Goal: Task Accomplishment & Management: Manage account settings

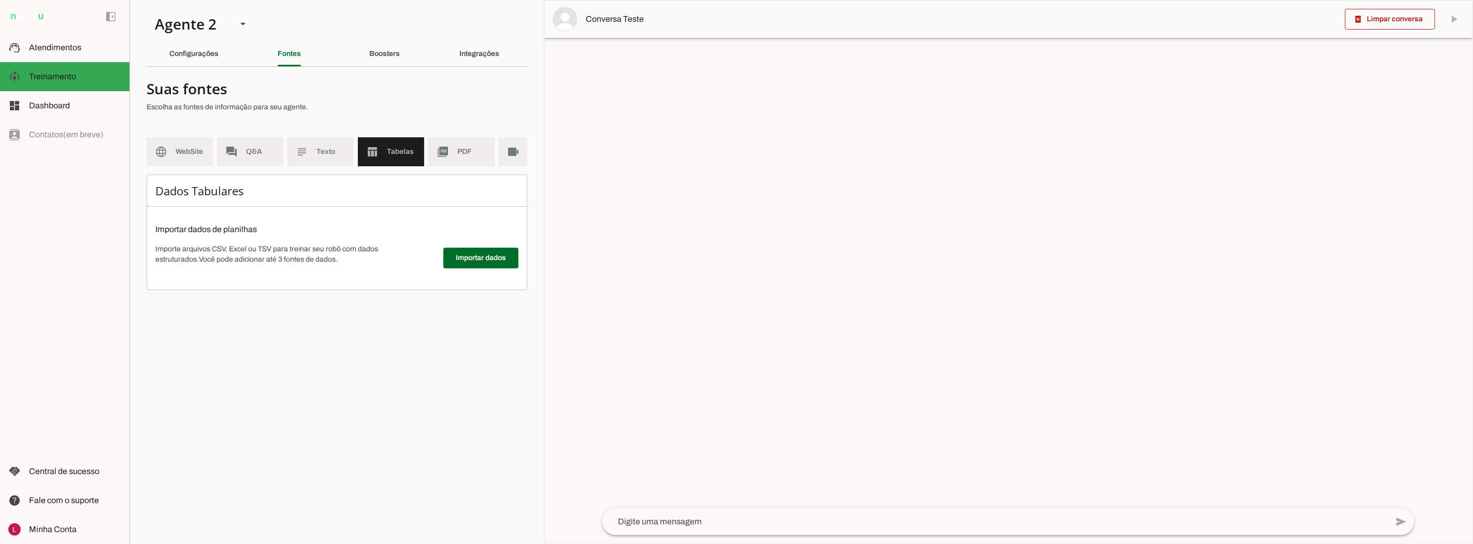
drag, startPoint x: 909, startPoint y: 178, endPoint x: 913, endPoint y: 205, distance: 27.3
click at [909, 178] on div at bounding box center [1008, 272] width 928 height 543
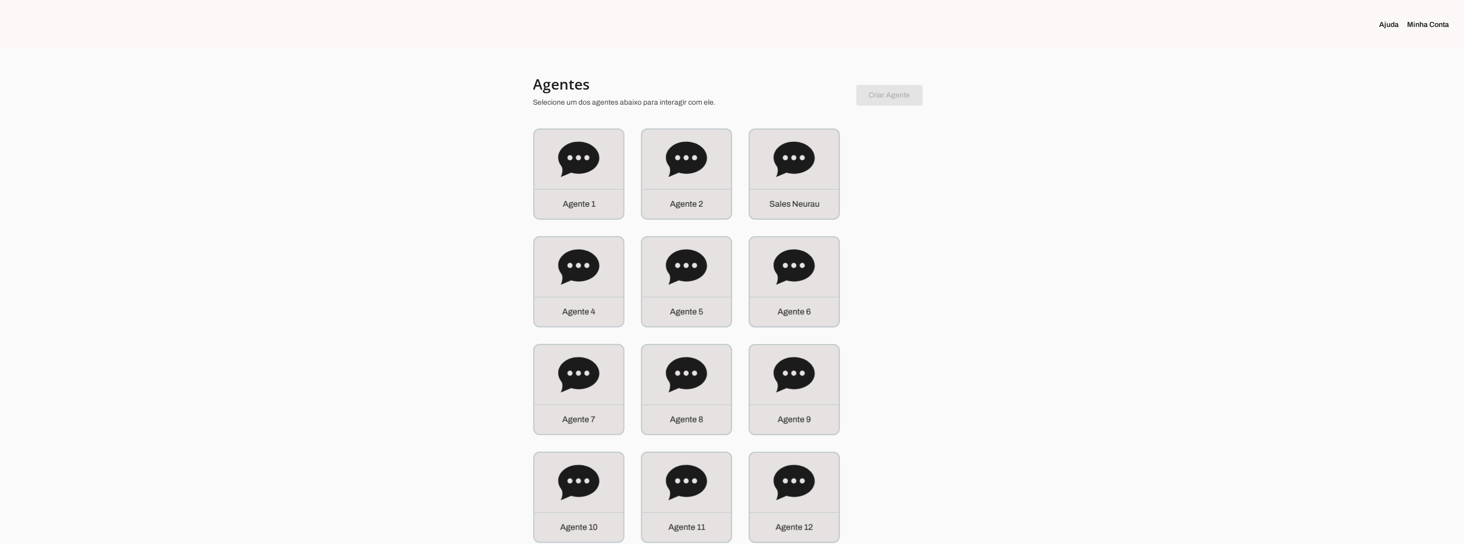
click at [1433, 22] on link "Minha Conta" at bounding box center [1432, 25] width 50 height 10
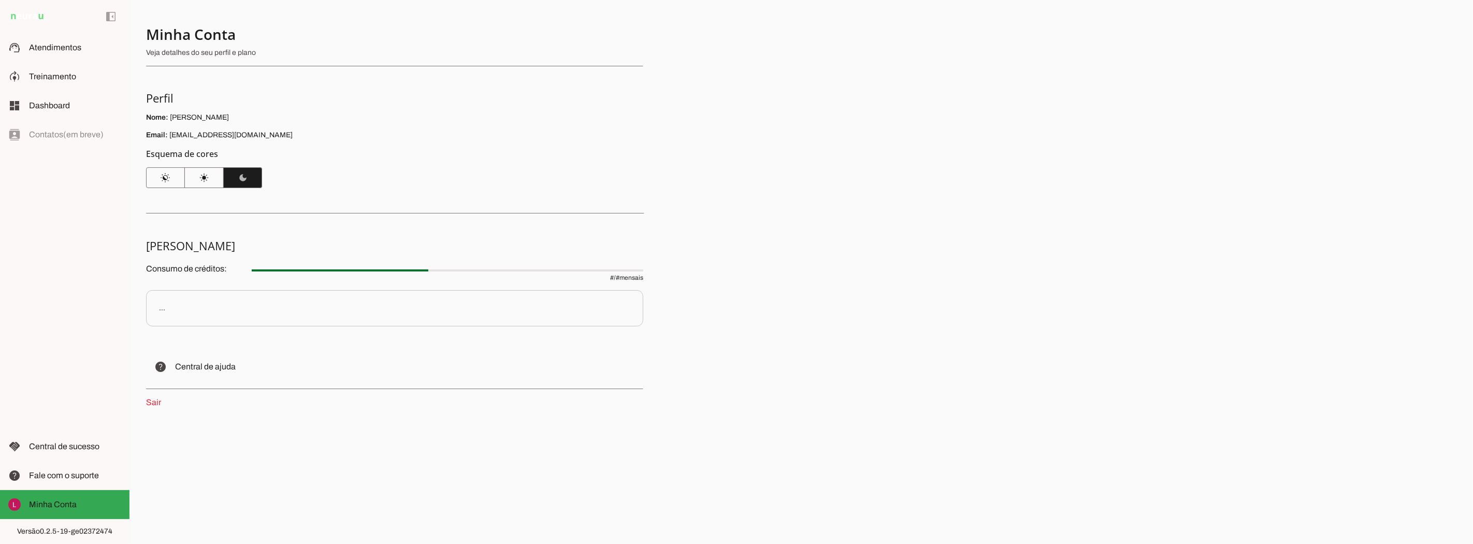
click at [840, 69] on div "Minha Conta Veja detalhes do seu perfil e plano Perfil Nome: Luca Bustamante Em…" at bounding box center [800, 272] width 1343 height 544
